Goal: Task Accomplishment & Management: Manage account settings

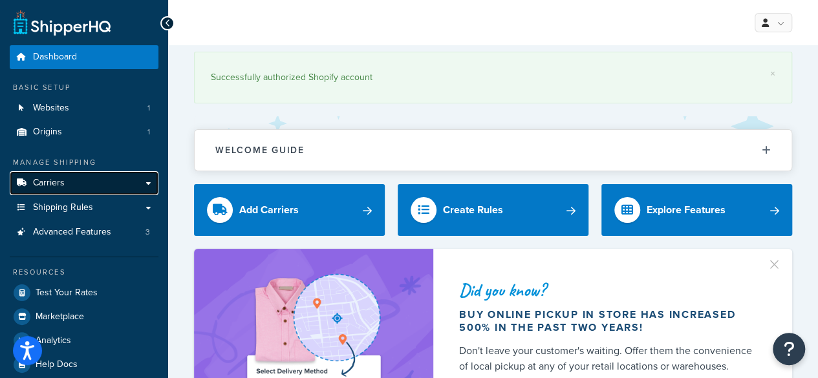
click at [53, 182] on span "Carriers" at bounding box center [49, 183] width 32 height 11
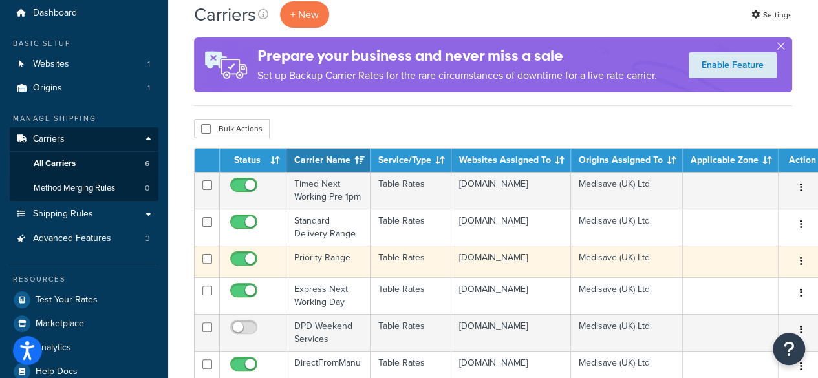
scroll to position [65, 0]
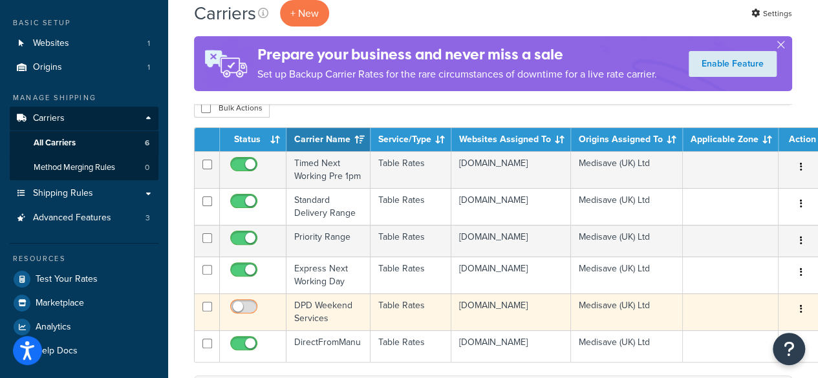
click at [243, 314] on input "checkbox" at bounding box center [246, 310] width 36 height 16
checkbox input "true"
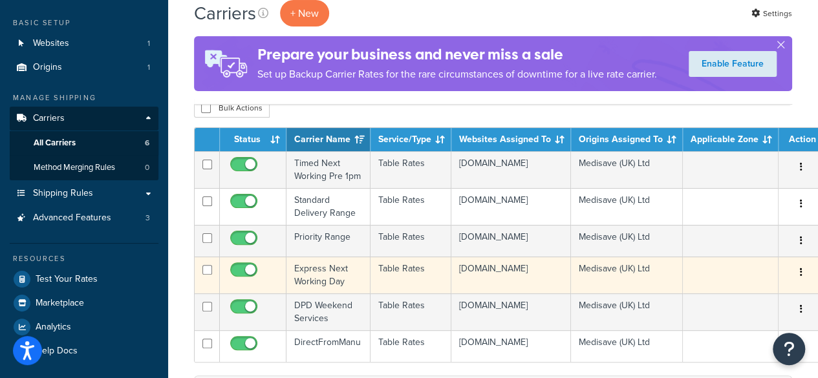
click at [269, 280] on td at bounding box center [253, 275] width 67 height 37
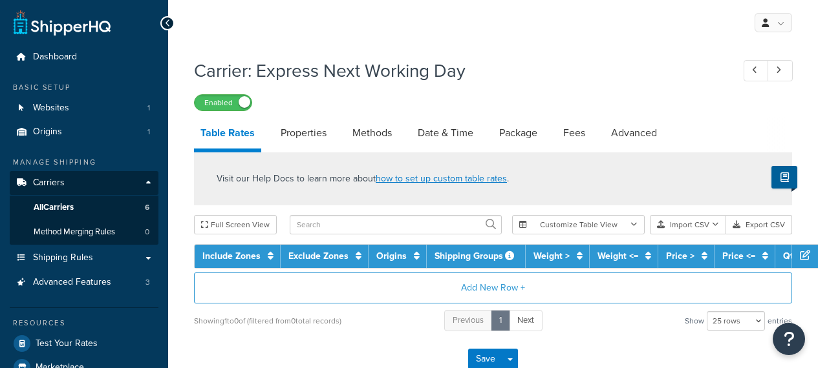
select select "25"
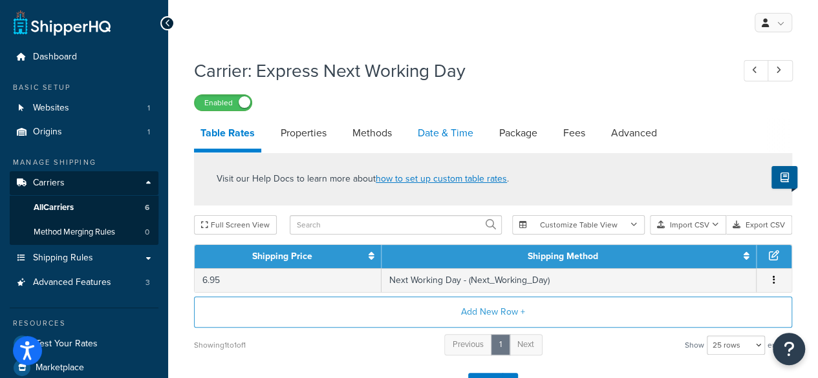
click at [443, 136] on link "Date & Time" at bounding box center [445, 133] width 69 height 31
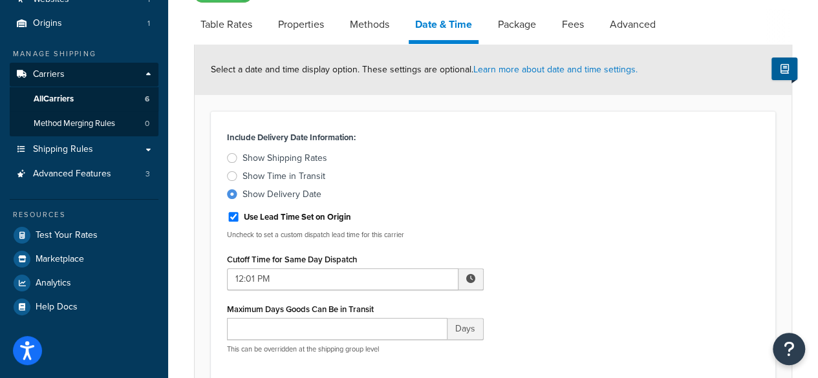
scroll to position [129, 0]
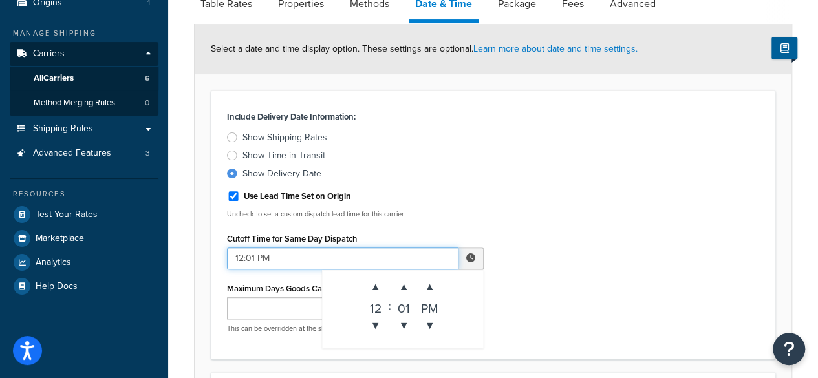
click at [386, 264] on input "12:01 PM" at bounding box center [342, 259] width 231 height 22
click at [366, 289] on span "▲" at bounding box center [376, 287] width 26 height 26
click at [367, 289] on span "▲" at bounding box center [376, 287] width 26 height 26
click at [367, 290] on span "▲" at bounding box center [376, 287] width 26 height 26
click at [367, 291] on span "▲" at bounding box center [376, 287] width 26 height 26
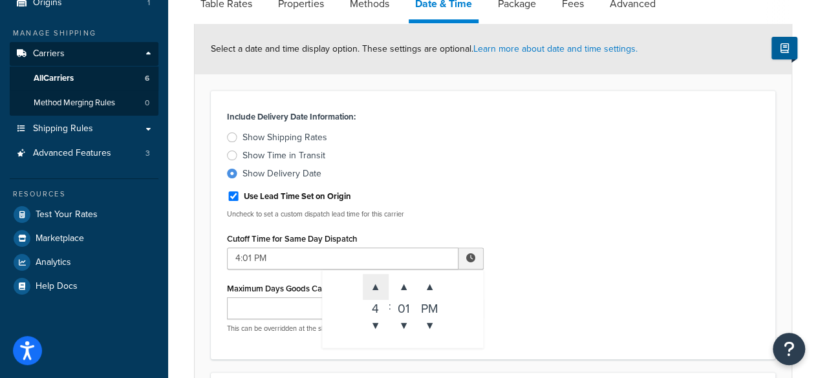
click at [367, 291] on span "▲" at bounding box center [376, 287] width 26 height 26
click at [368, 291] on span "▲" at bounding box center [376, 287] width 26 height 26
type input "8:01 PM"
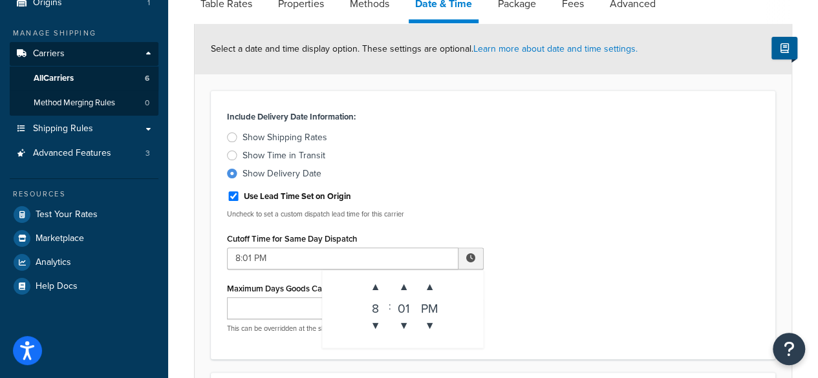
click at [587, 298] on div "Include Delivery Date Information: Show Shipping Rates Show Time in Transit Sho…" at bounding box center [492, 225] width 551 height 236
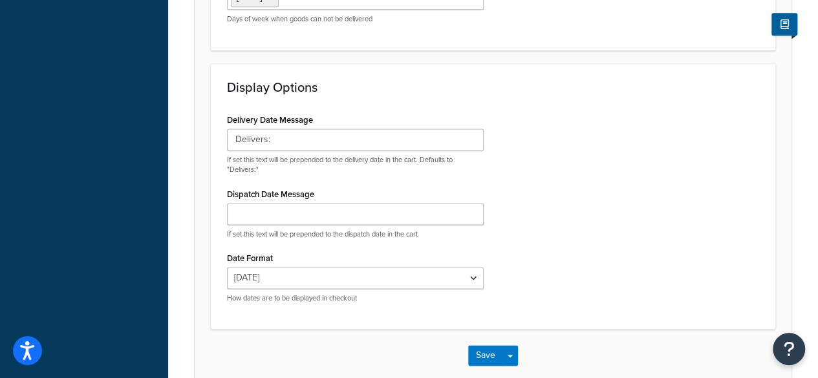
scroll to position [923, 0]
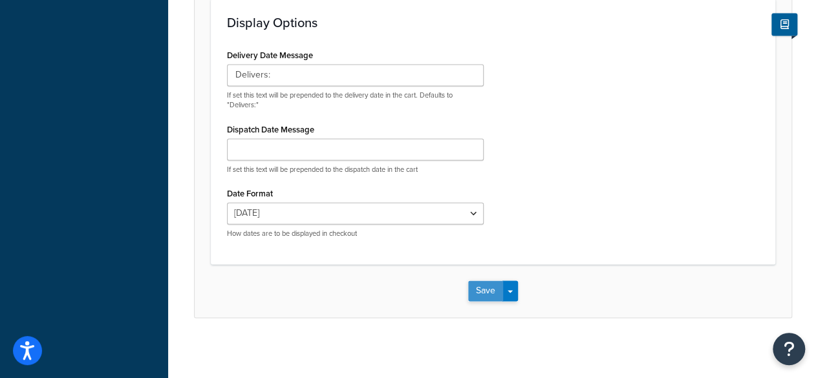
click at [474, 285] on button "Save" at bounding box center [485, 291] width 35 height 21
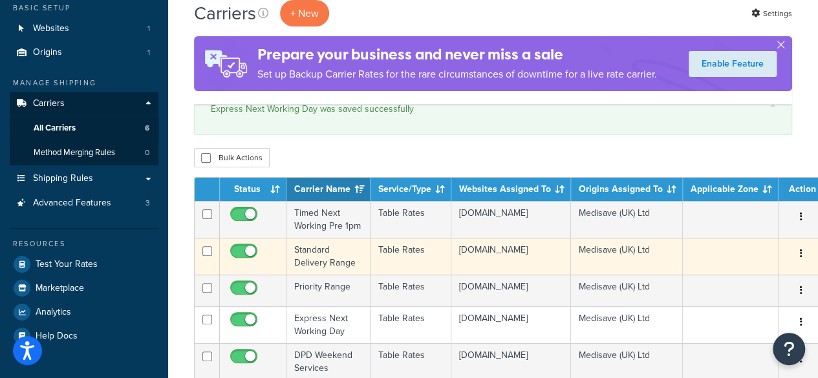
scroll to position [129, 0]
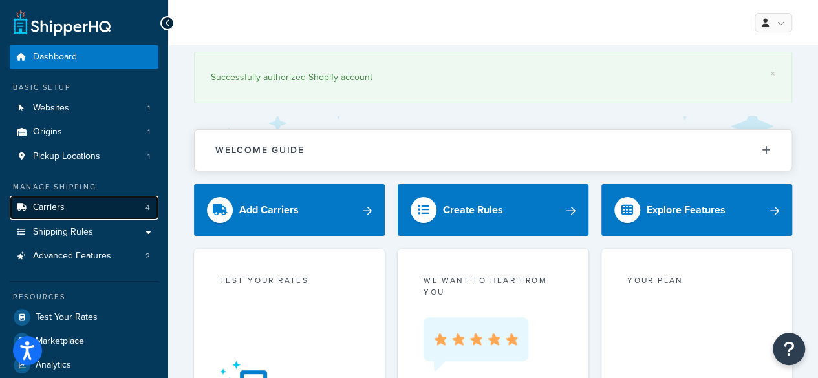
click at [74, 204] on link "Carriers 4" at bounding box center [84, 208] width 149 height 24
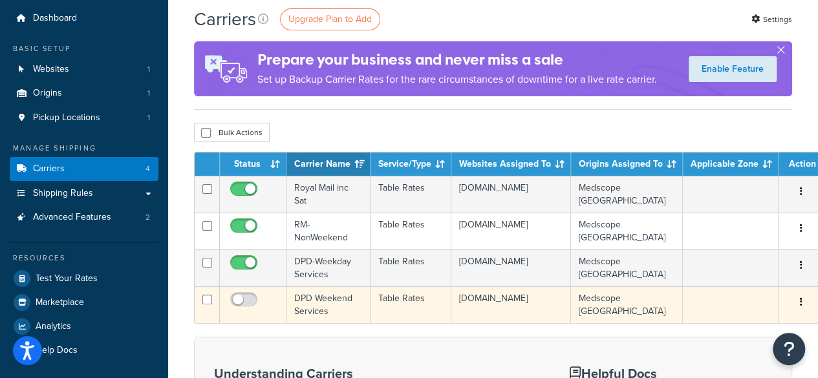
scroll to position [129, 0]
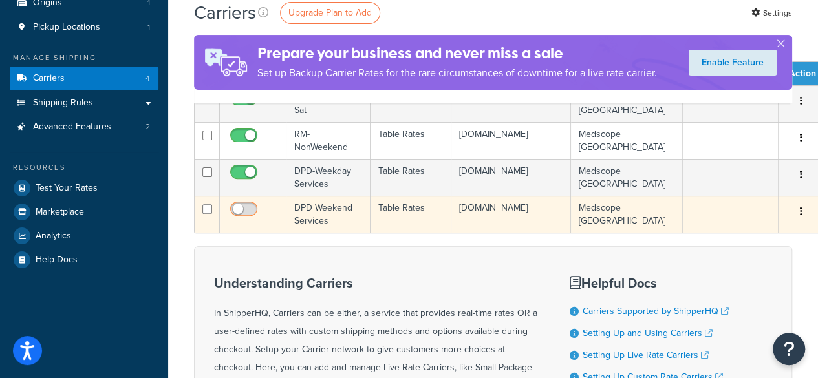
click at [239, 214] on input "checkbox" at bounding box center [246, 212] width 36 height 16
checkbox input "true"
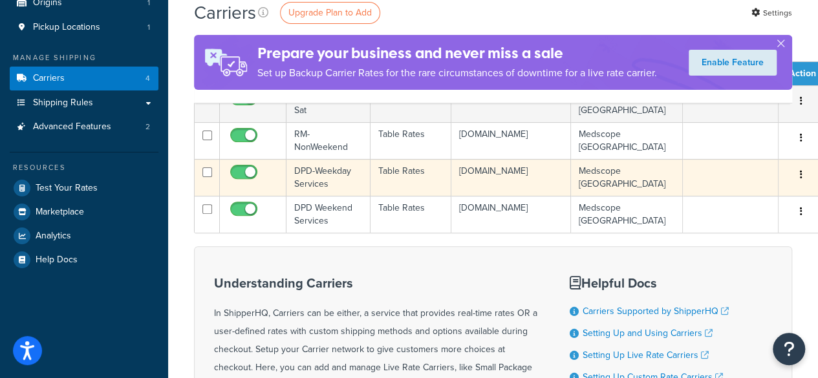
click at [262, 178] on input "checkbox" at bounding box center [246, 175] width 36 height 16
click at [251, 178] on input "checkbox" at bounding box center [246, 175] width 36 height 16
checkbox input "true"
click at [279, 174] on td at bounding box center [253, 177] width 67 height 37
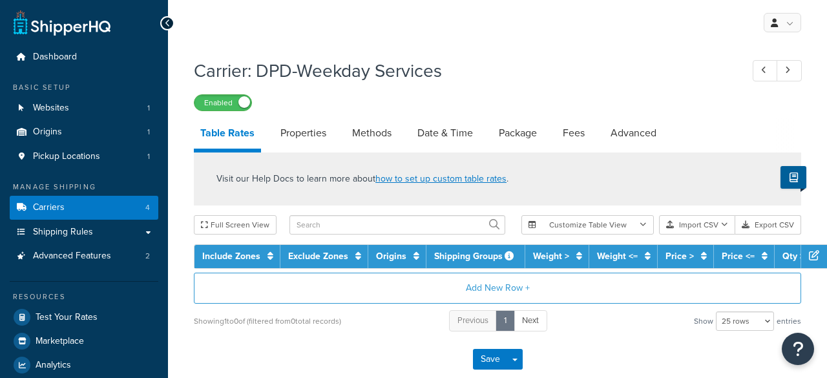
select select "25"
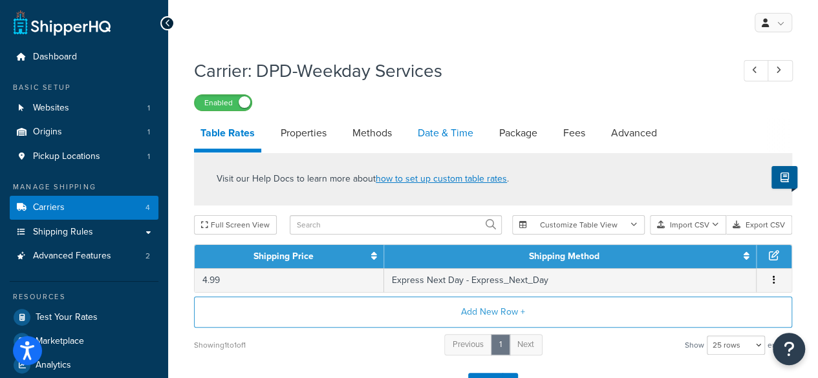
click at [459, 130] on link "Date & Time" at bounding box center [445, 133] width 69 height 31
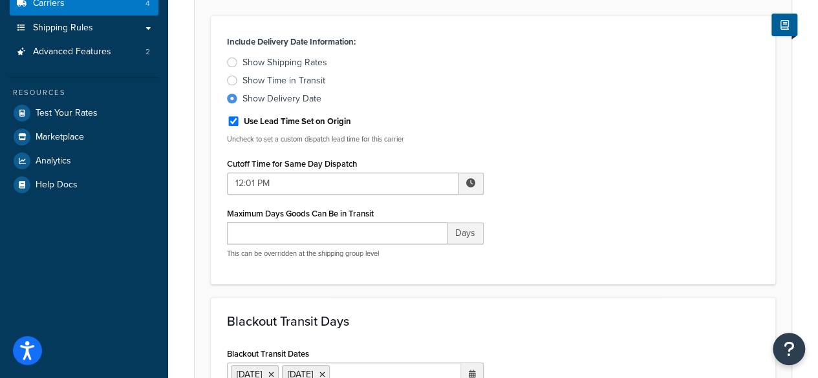
scroll to position [259, 0]
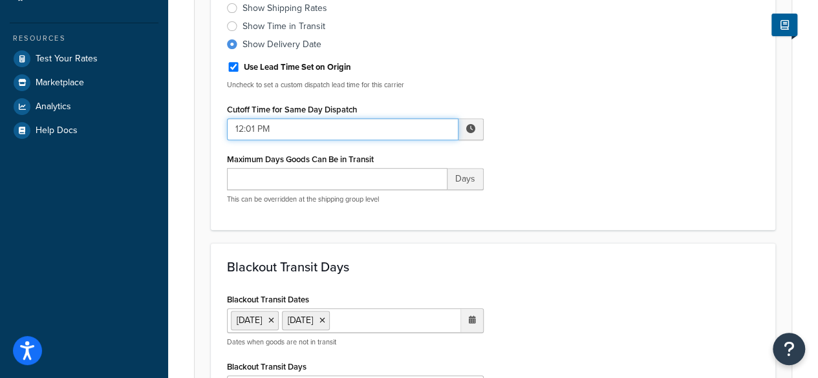
click at [260, 131] on input "12:01 PM" at bounding box center [342, 129] width 231 height 22
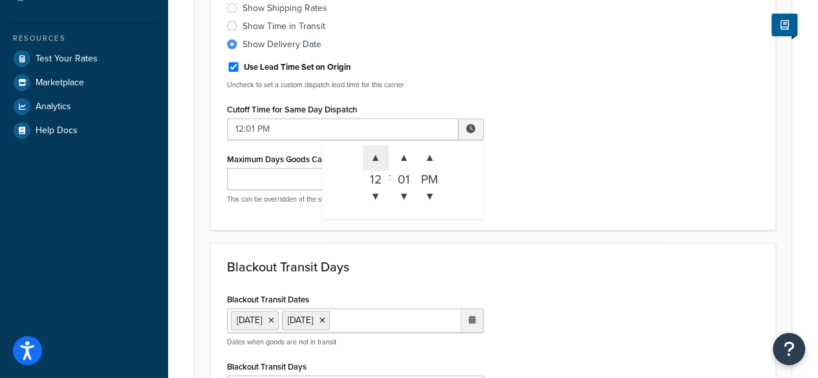
click at [373, 153] on span "▲" at bounding box center [376, 158] width 26 height 26
click at [374, 154] on span "▲" at bounding box center [376, 158] width 26 height 26
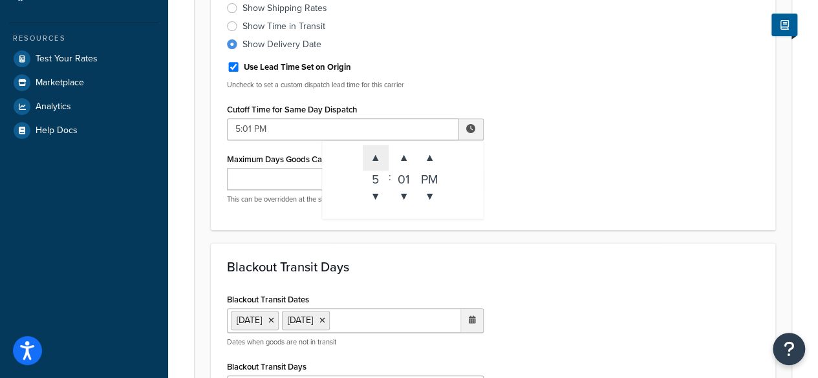
click at [374, 154] on span "▲" at bounding box center [376, 158] width 26 height 26
click at [372, 154] on span "▲" at bounding box center [376, 158] width 26 height 26
type input "9:01 PM"
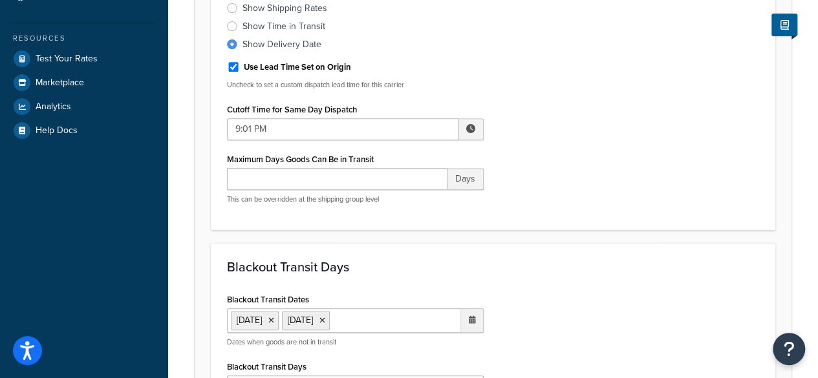
click at [602, 202] on div "Include Delivery Date Information: Show Shipping Rates Show Time in Transit Sho…" at bounding box center [492, 96] width 551 height 236
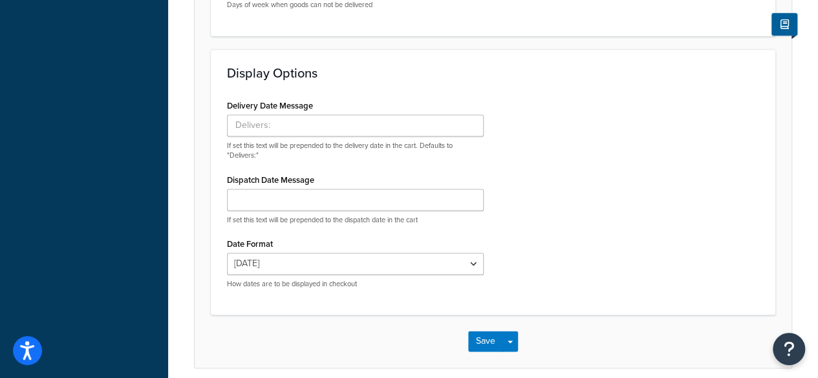
scroll to position [923, 0]
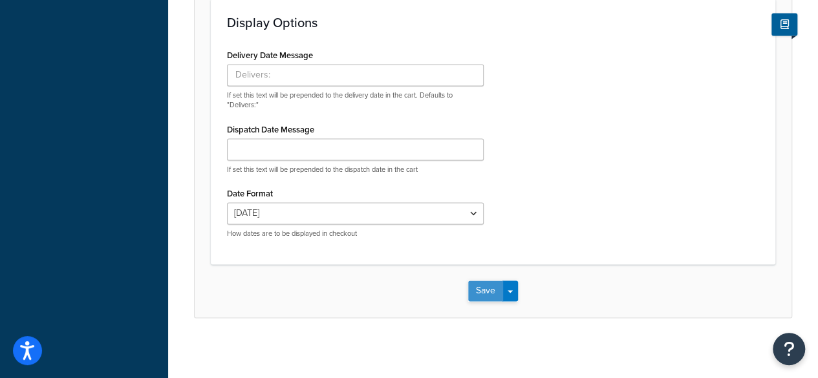
click at [491, 281] on button "Save" at bounding box center [485, 291] width 35 height 21
